Goal: Find specific page/section: Find specific page/section

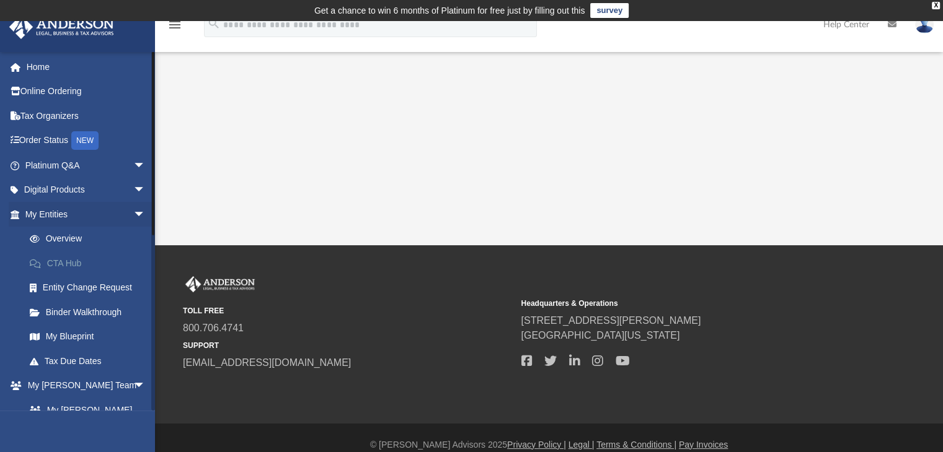
click at [68, 262] on link "CTA Hub" at bounding box center [90, 263] width 147 height 25
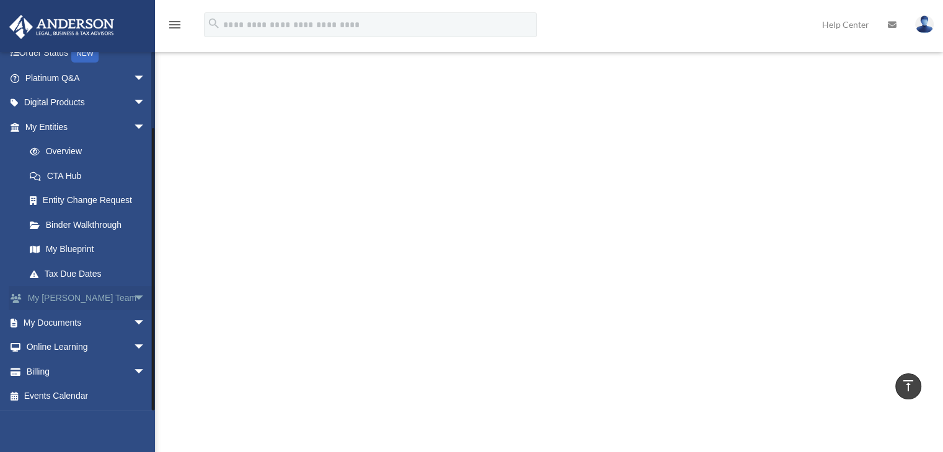
scroll to position [310, 0]
click at [112, 296] on link "My Anderson Team arrow_drop_down" at bounding box center [87, 298] width 156 height 25
click at [133, 293] on span "arrow_drop_down" at bounding box center [145, 298] width 25 height 25
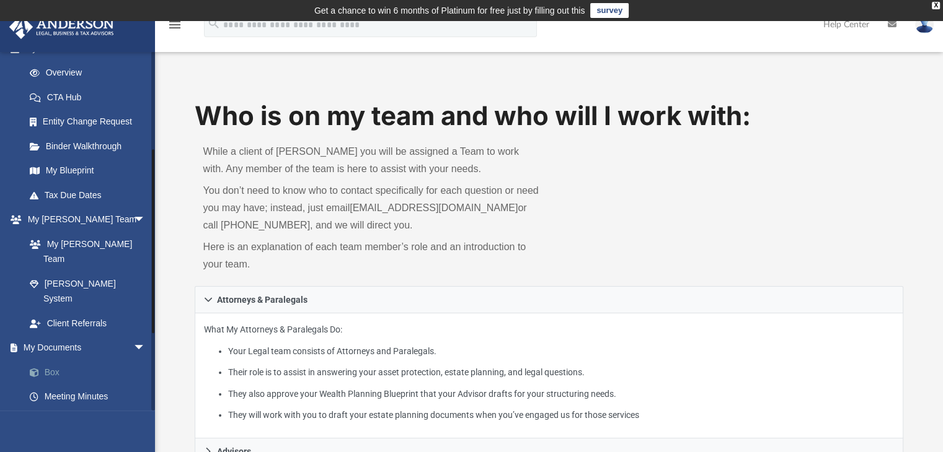
scroll to position [186, 0]
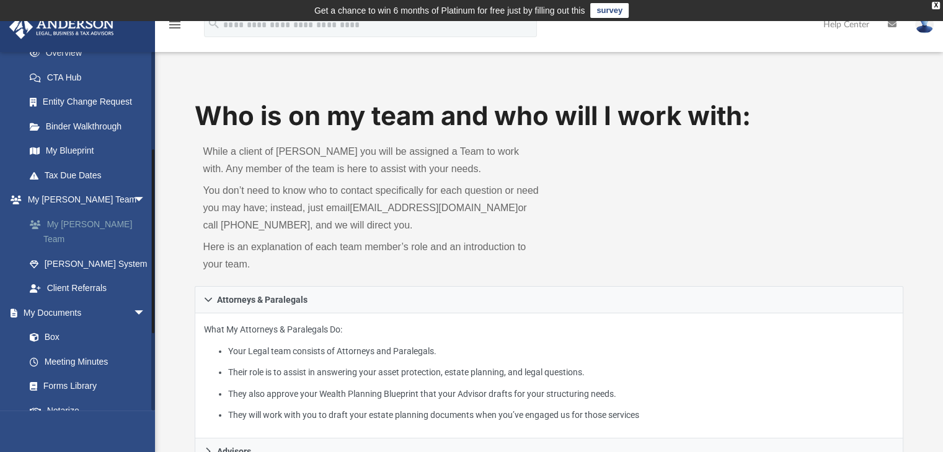
click at [100, 226] on link "My [PERSON_NAME] Team" at bounding box center [90, 232] width 147 height 40
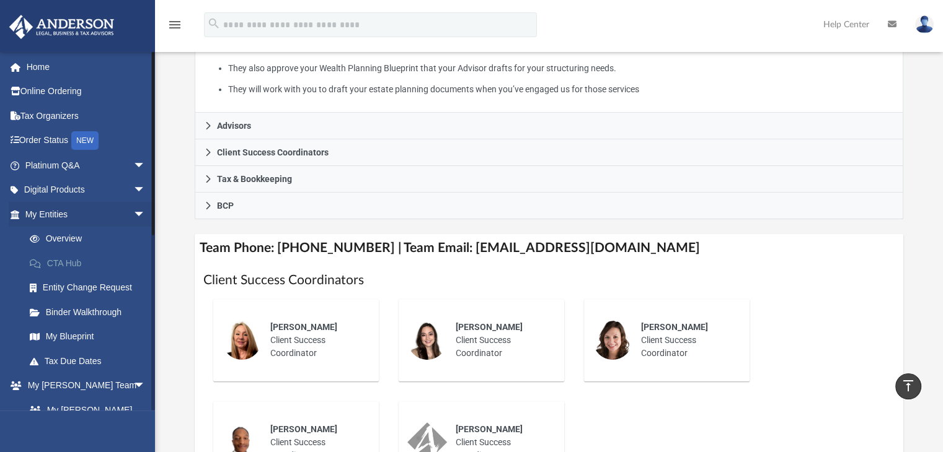
scroll to position [310, 0]
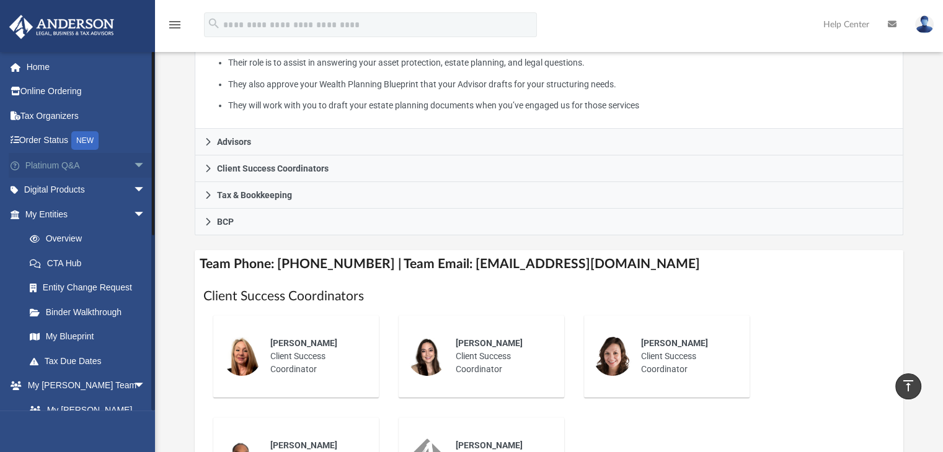
click at [133, 165] on span "arrow_drop_down" at bounding box center [145, 165] width 25 height 25
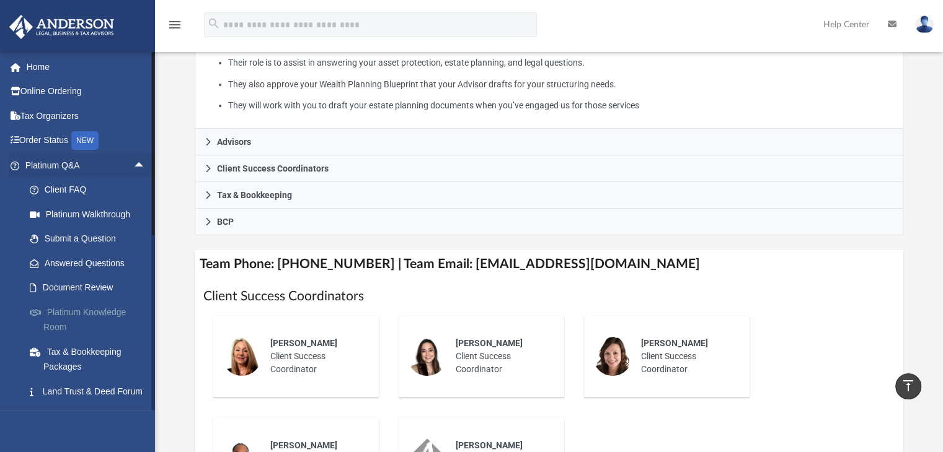
click at [89, 309] on link "Platinum Knowledge Room" at bounding box center [90, 320] width 147 height 40
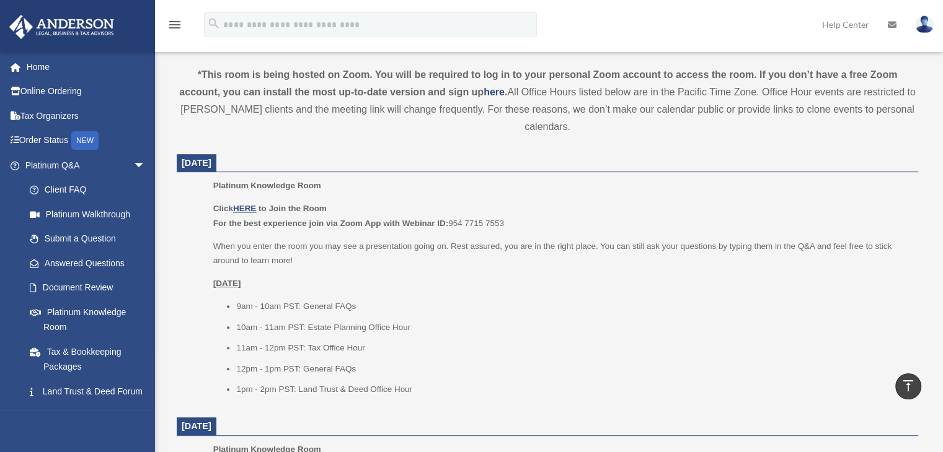
scroll to position [437, 0]
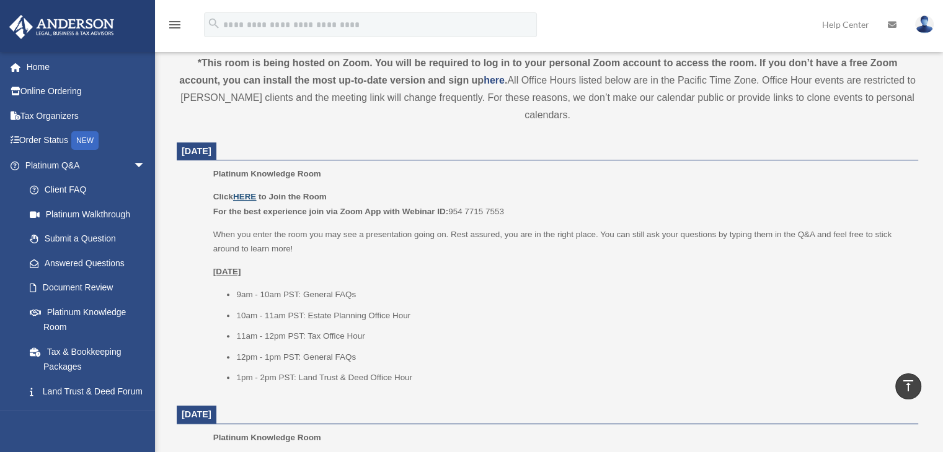
click at [245, 195] on u "HERE" at bounding box center [244, 196] width 23 height 9
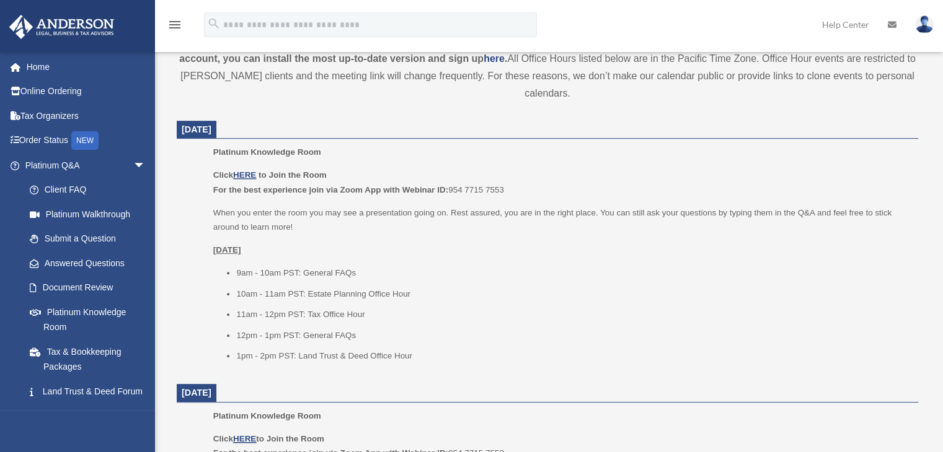
scroll to position [459, 0]
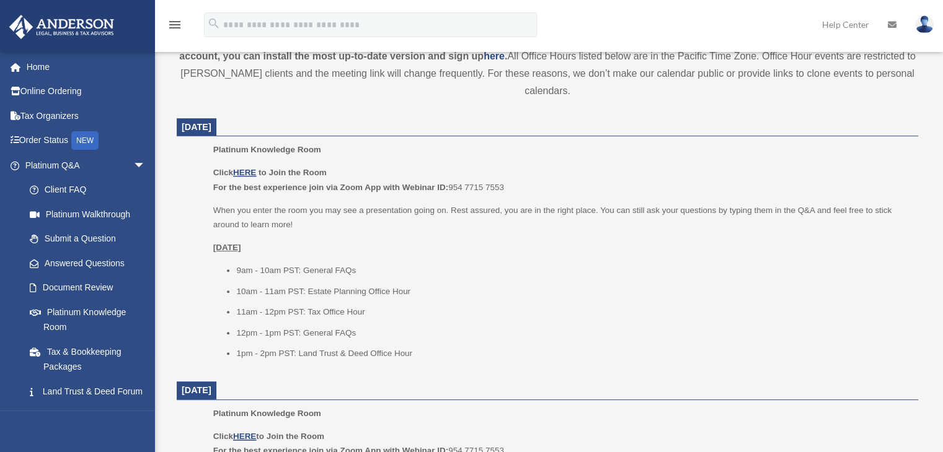
scroll to position [603, 0]
